Goal: Find contact information: Find contact information

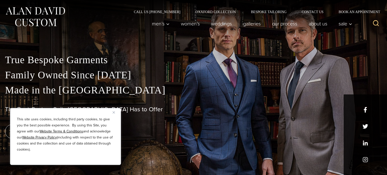
click at [114, 114] on button "Close" at bounding box center [116, 112] width 6 height 6
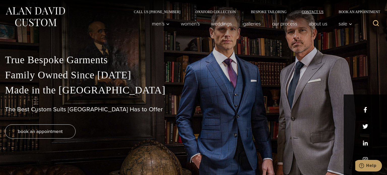
click at [308, 10] on link "Contact Us" at bounding box center [312, 12] width 37 height 4
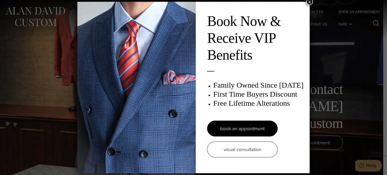
click at [308, 2] on button "×" at bounding box center [309, 1] width 7 height 7
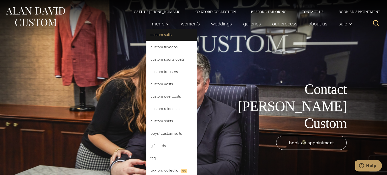
click at [154, 34] on link "Custom Suits" at bounding box center [171, 35] width 50 height 12
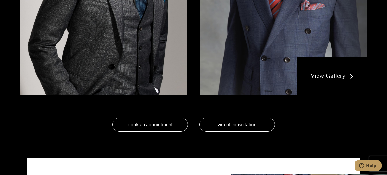
scroll to position [1008, 0]
